Goal: Task Accomplishment & Management: Manage account settings

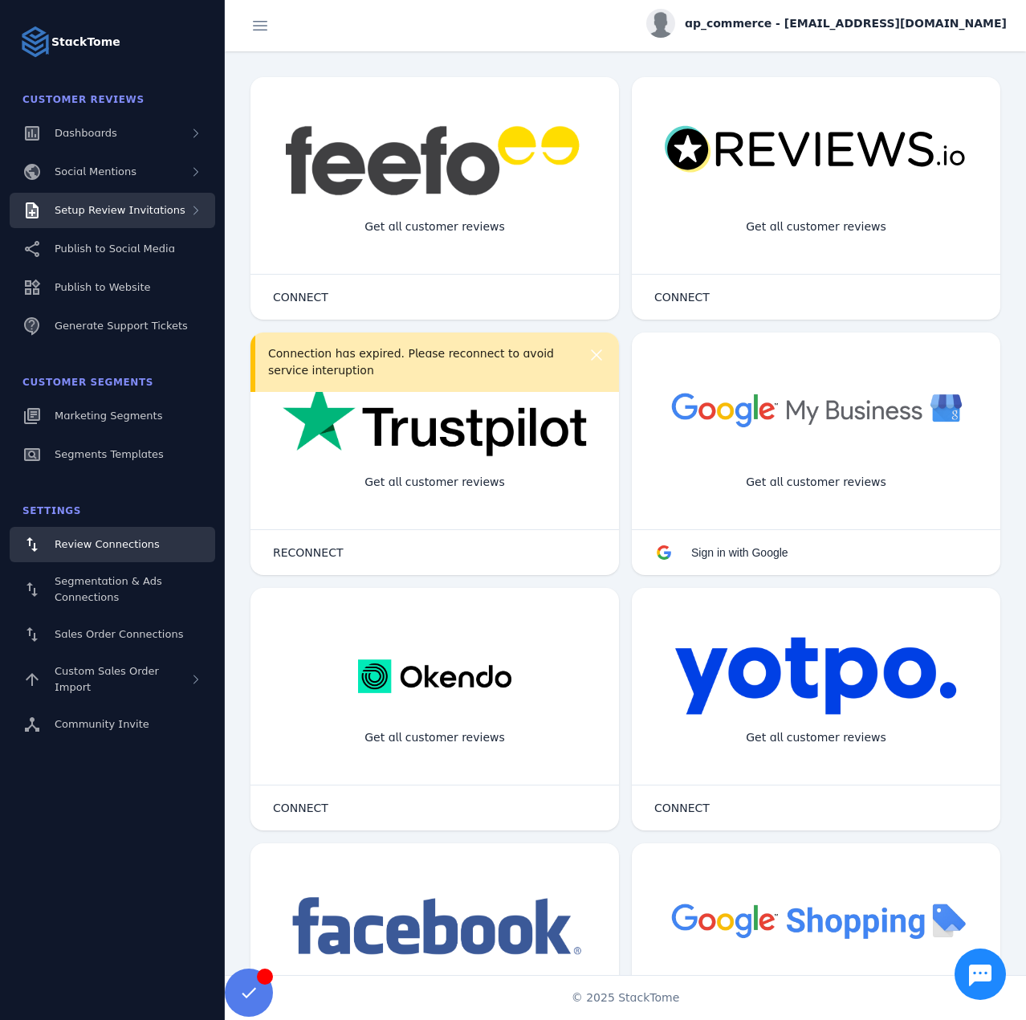
click at [130, 217] on div "Setup Review Invitations" at bounding box center [120, 210] width 131 height 16
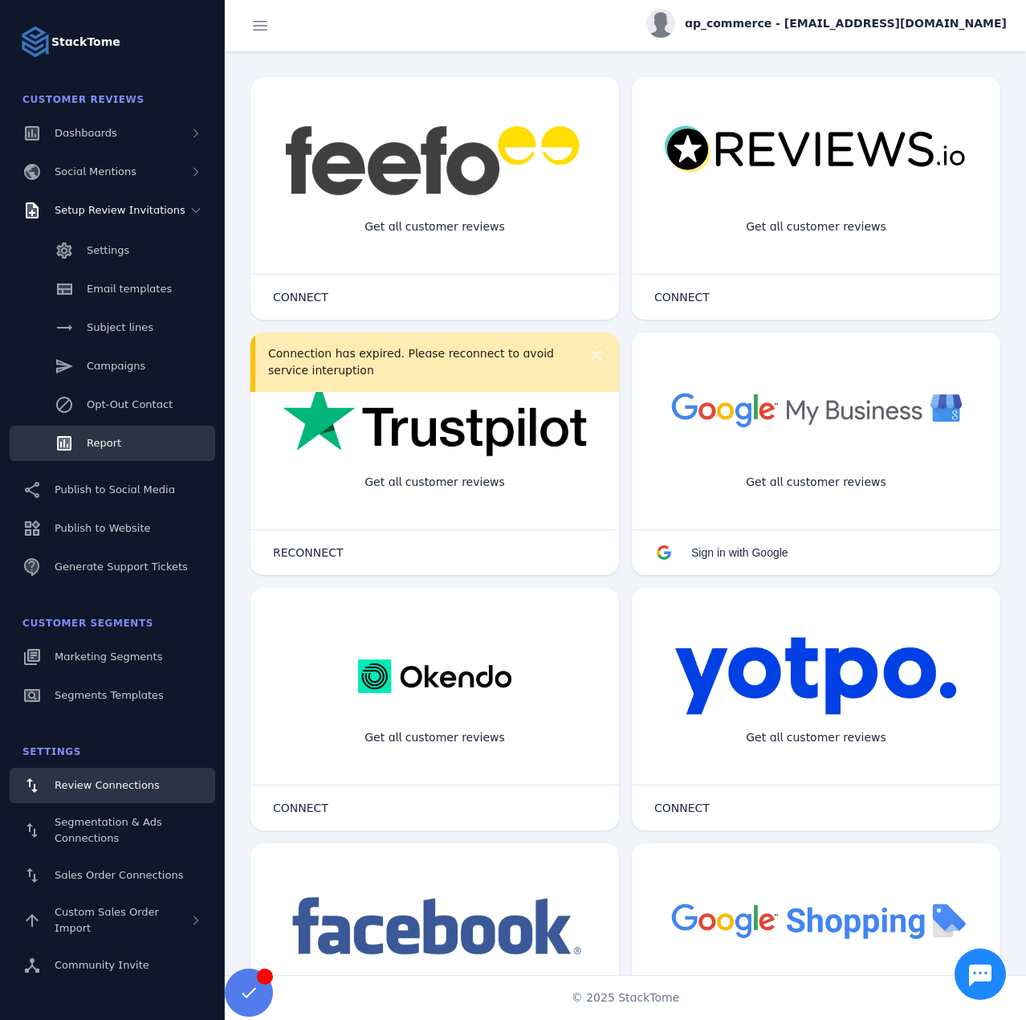
click at [115, 429] on link "Report" at bounding box center [113, 442] width 206 height 35
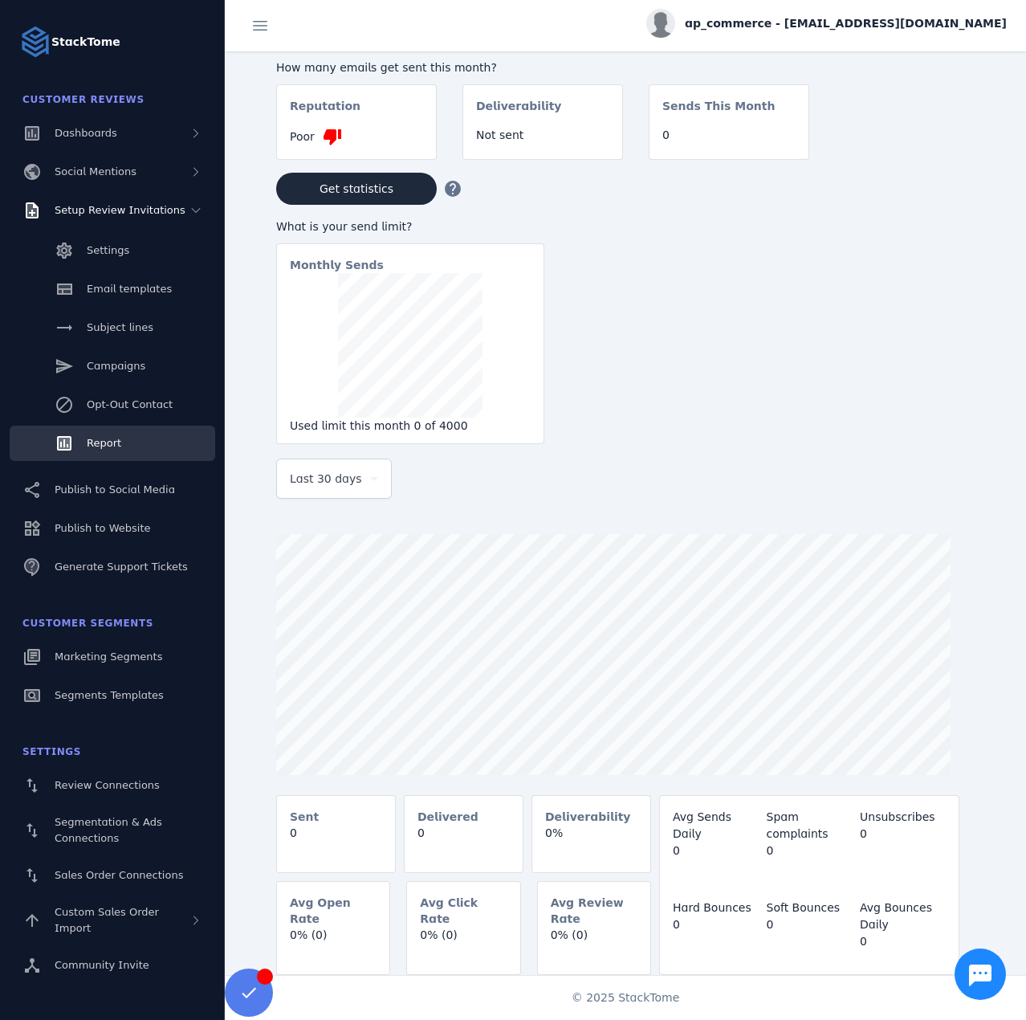
click at [805, 14] on div "ap_commerce - [EMAIL_ADDRESS][DOMAIN_NAME]" at bounding box center [826, 23] width 360 height 29
click at [951, 149] on span "Sign out" at bounding box center [956, 154] width 47 height 19
